Goal: Check status: Check status

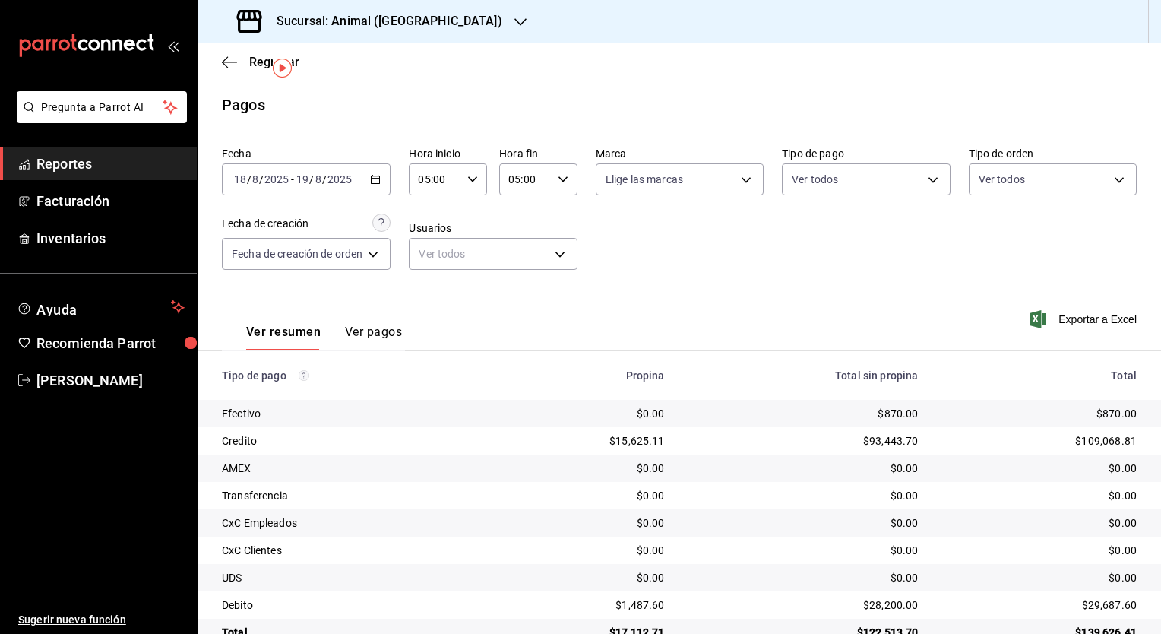
scroll to position [36, 0]
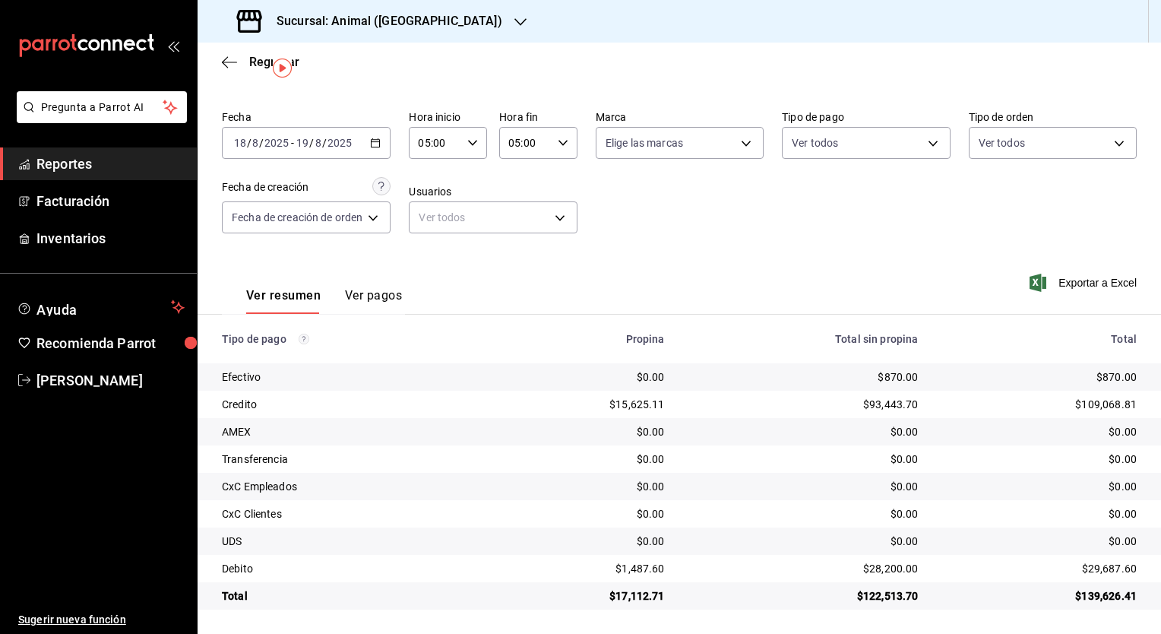
click at [401, 14] on h3 "Sucursal: Animal ([GEOGRAPHIC_DATA])" at bounding box center [383, 21] width 238 height 18
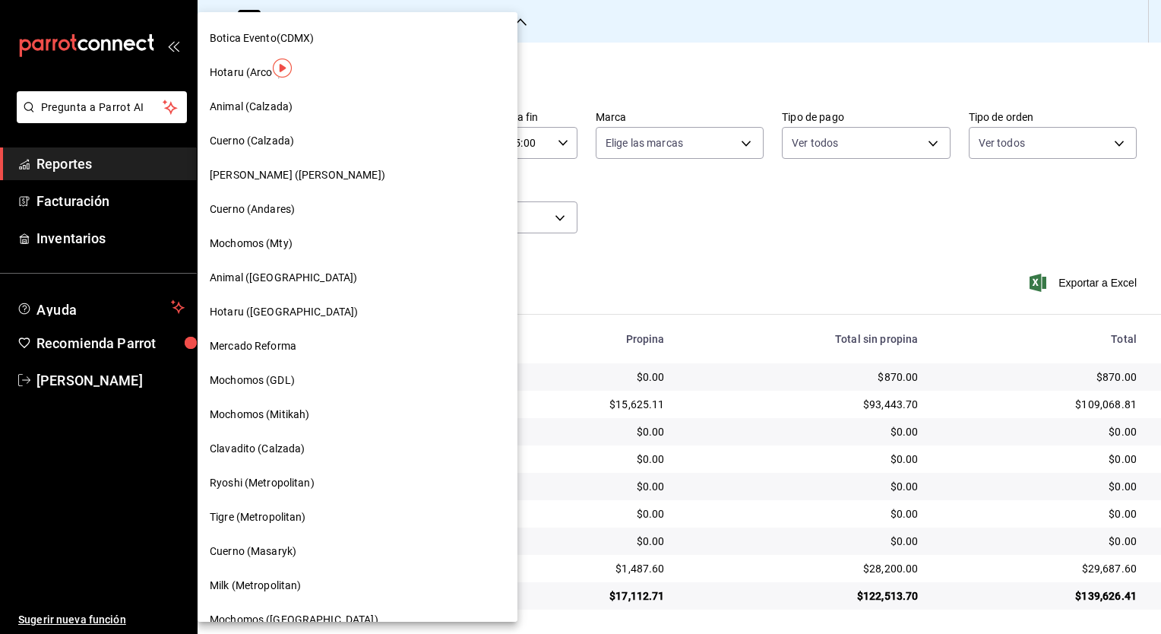
scroll to position [736, 0]
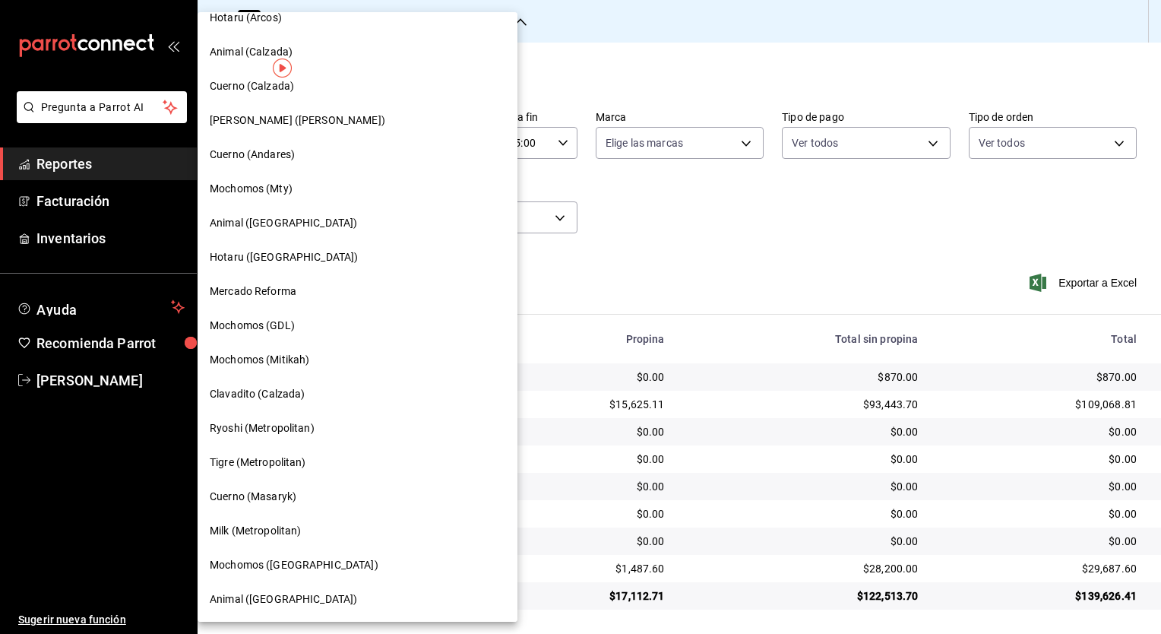
click at [292, 608] on div "Animal ([GEOGRAPHIC_DATA])" at bounding box center [358, 599] width 320 height 34
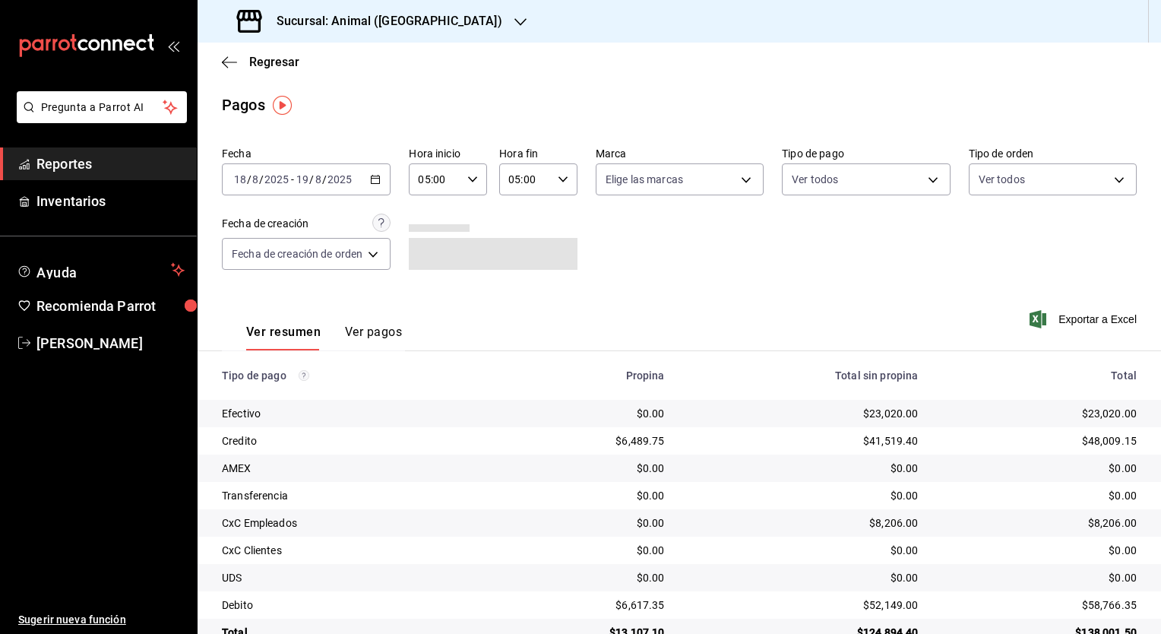
click at [385, 180] on div "[DATE] [DATE] - [DATE] [DATE]" at bounding box center [306, 179] width 169 height 32
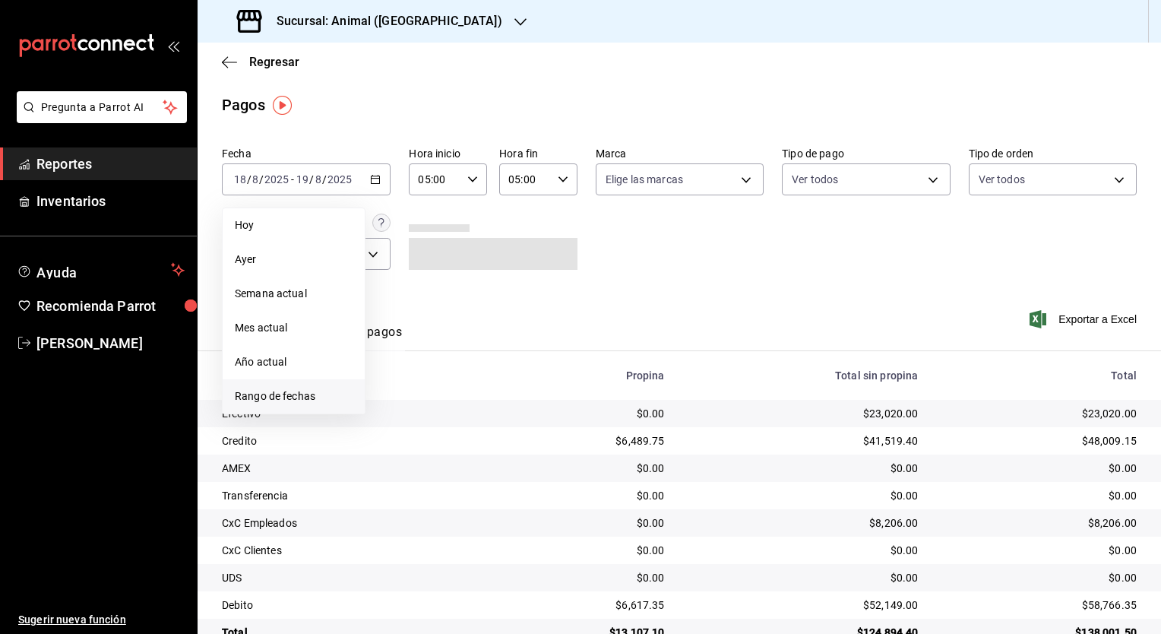
click at [293, 399] on span "Rango de fechas" at bounding box center [294, 396] width 118 height 16
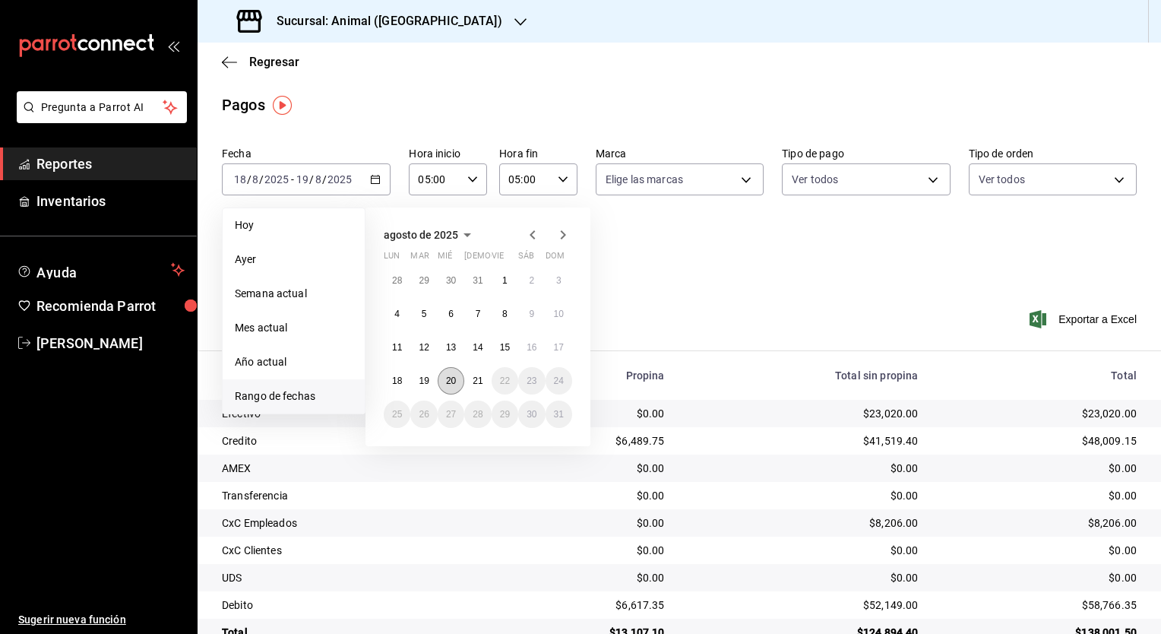
click at [457, 388] on button "20" at bounding box center [451, 380] width 27 height 27
click at [470, 385] on button "21" at bounding box center [477, 380] width 27 height 27
type input "00:00"
type input "23:59"
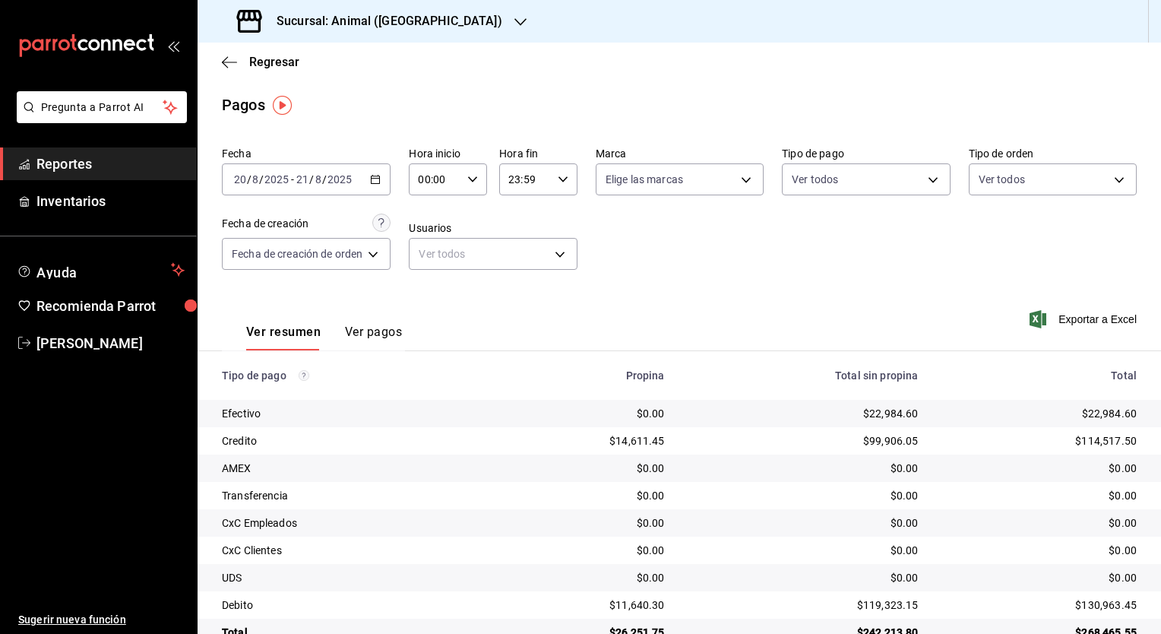
click at [471, 185] on div "00:00 Hora inicio" at bounding box center [448, 179] width 78 height 32
click at [430, 263] on button "05" at bounding box center [429, 248] width 33 height 30
type input "05:00"
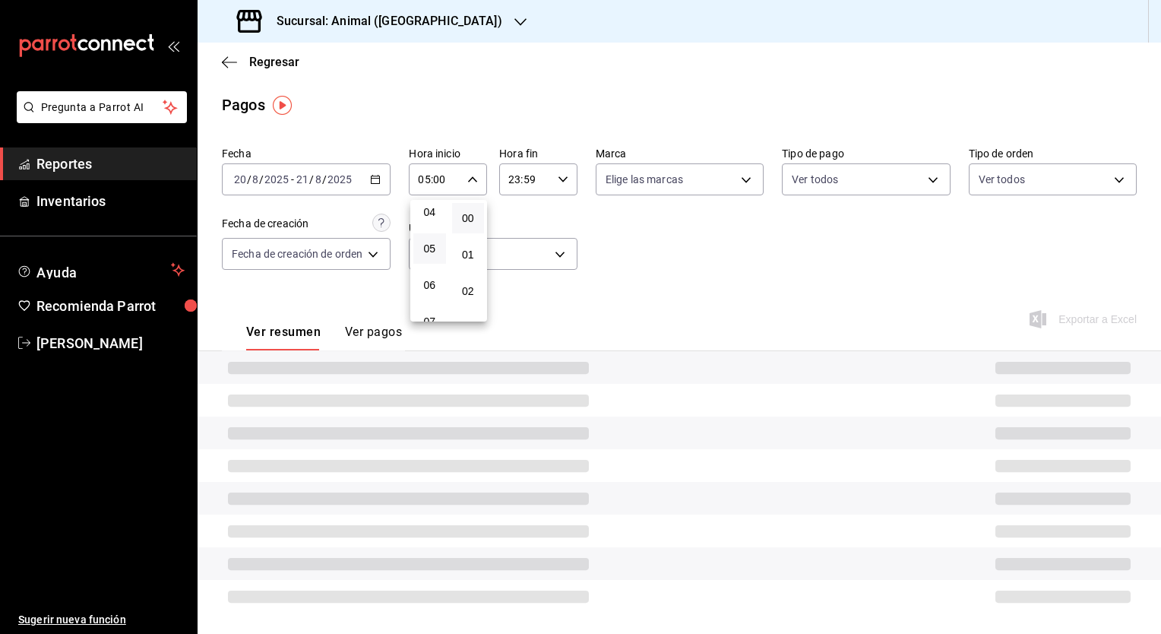
click at [564, 182] on div at bounding box center [580, 317] width 1161 height 634
click at [564, 182] on icon "button" at bounding box center [563, 179] width 11 height 11
click at [521, 254] on button "05" at bounding box center [518, 240] width 33 height 30
click at [558, 220] on span "00" at bounding box center [557, 218] width 14 height 12
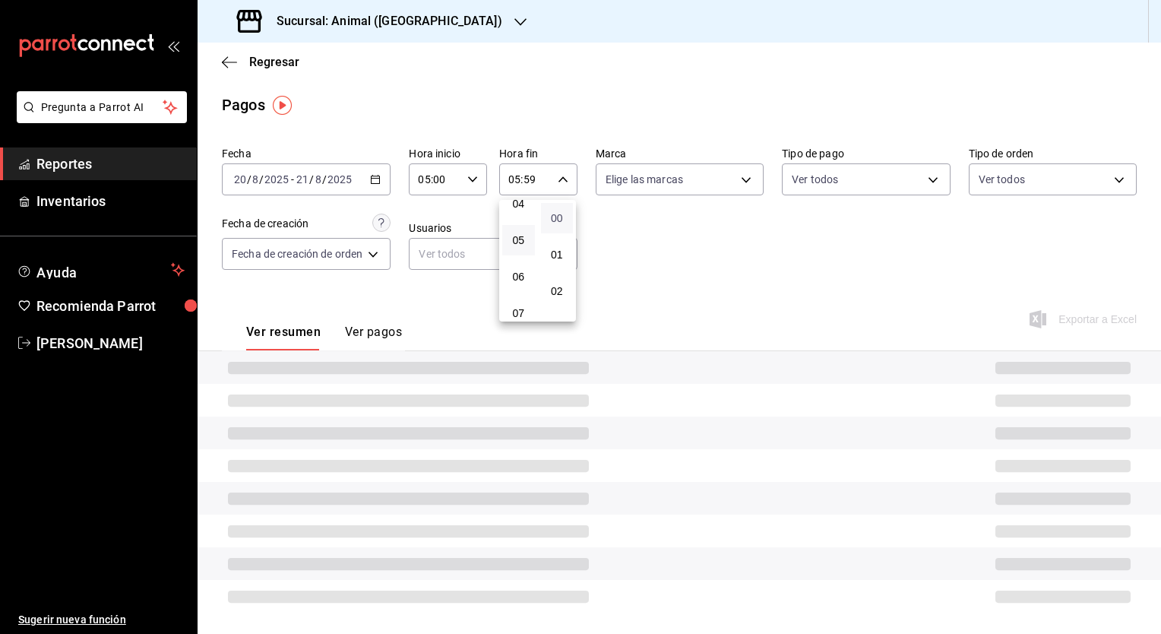
type input "05:00"
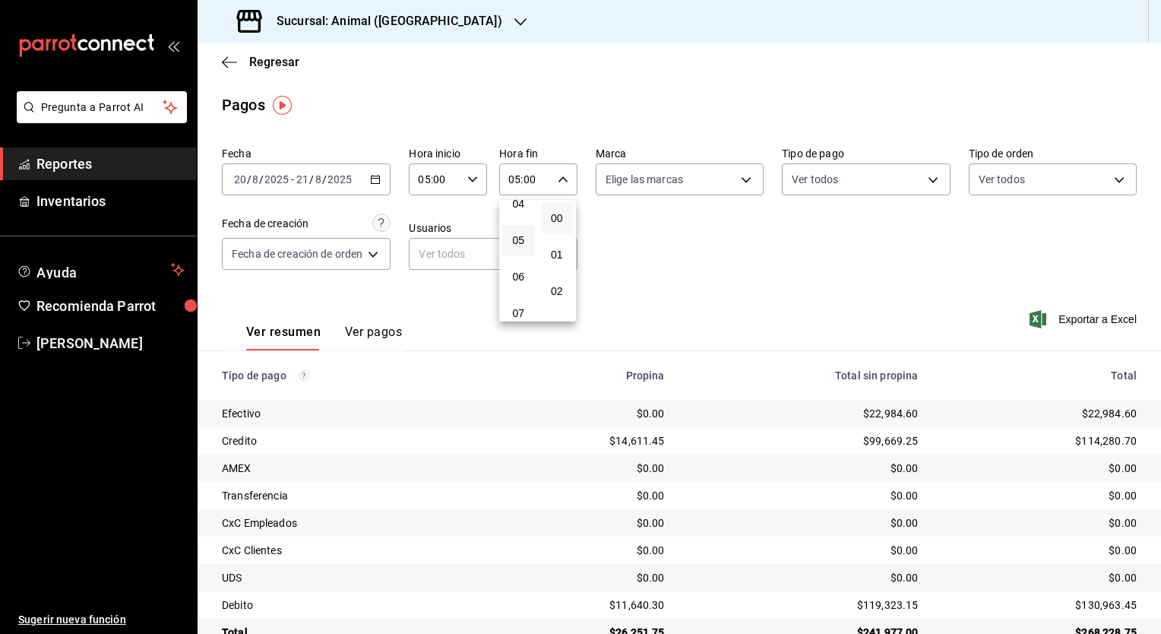
click at [667, 249] on div at bounding box center [580, 317] width 1161 height 634
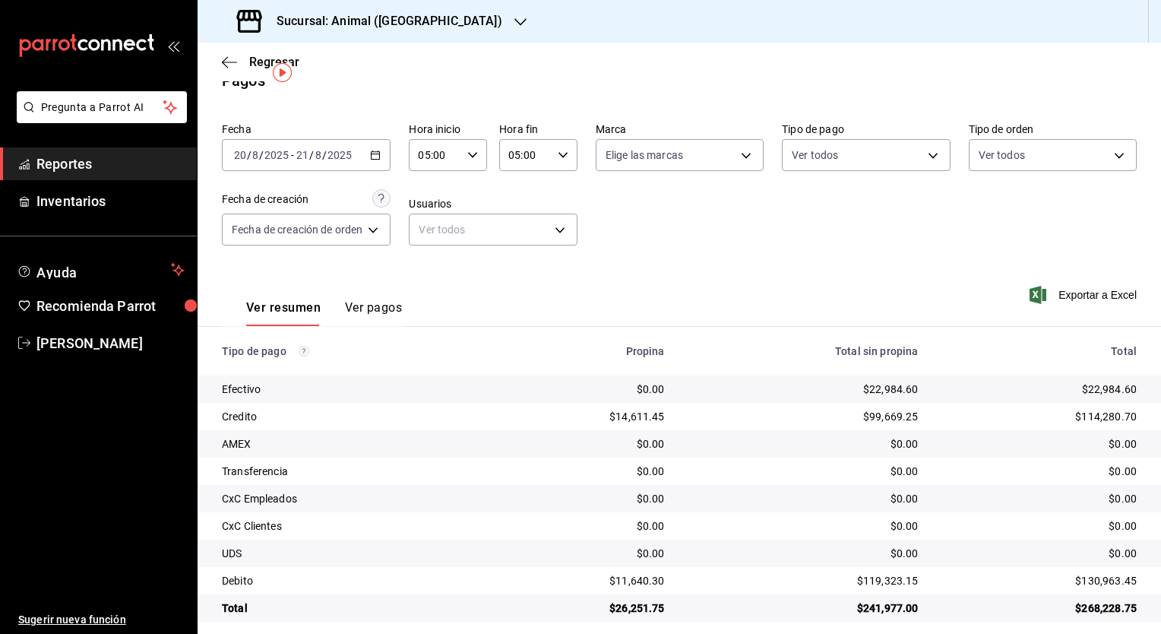
scroll to position [36, 0]
